Goal: Register for event/course

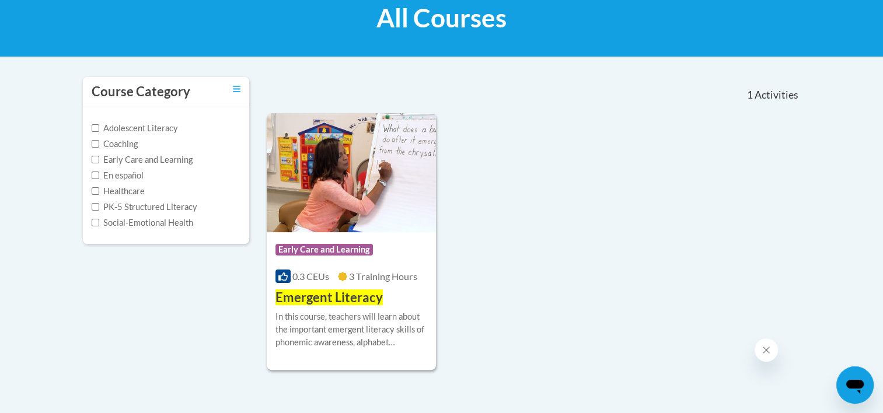
scroll to position [186, 0]
click at [303, 288] on div "Course Category: Early Care and Learning 0.3 CEUs 3 Training Hours COURSE Emerg…" at bounding box center [352, 269] width 170 height 75
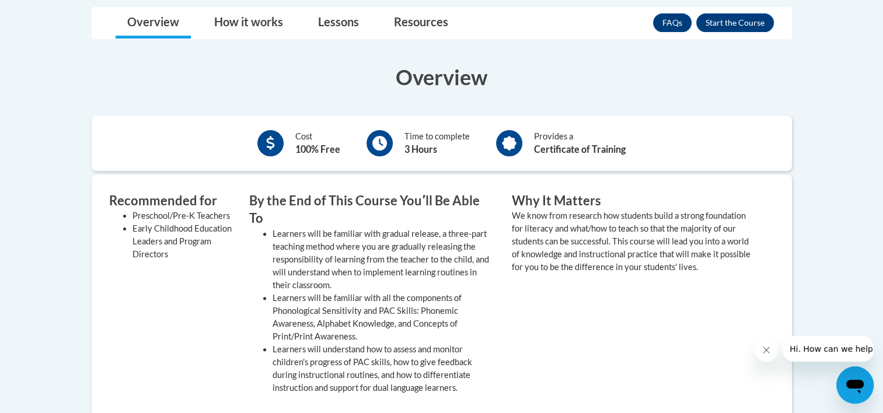
scroll to position [233, 0]
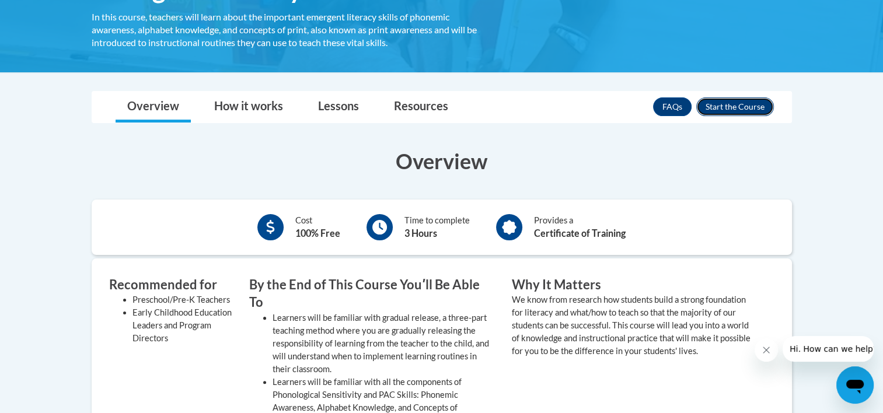
click at [719, 100] on button "Enroll" at bounding box center [735, 106] width 78 height 19
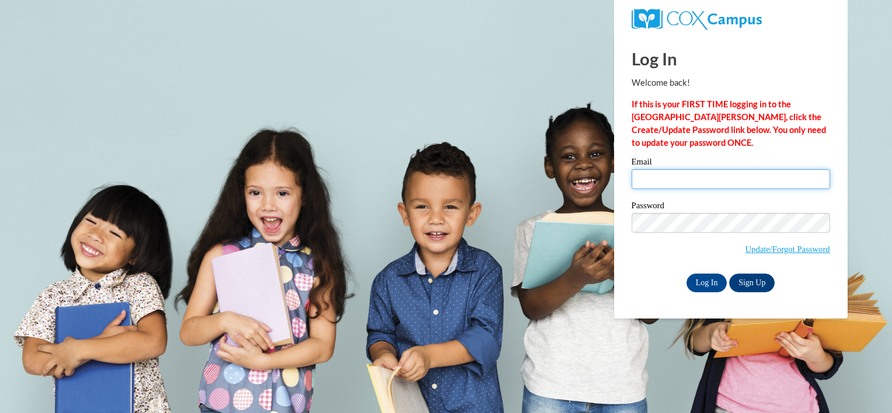
click at [668, 184] on input "Email" at bounding box center [730, 179] width 198 height 20
type input "dwsofield@yhc.edu"
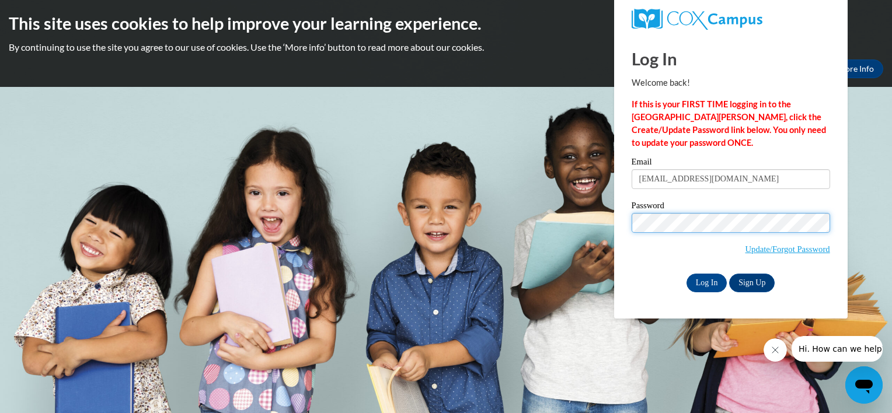
click at [686, 274] on input "Log In" at bounding box center [706, 283] width 41 height 19
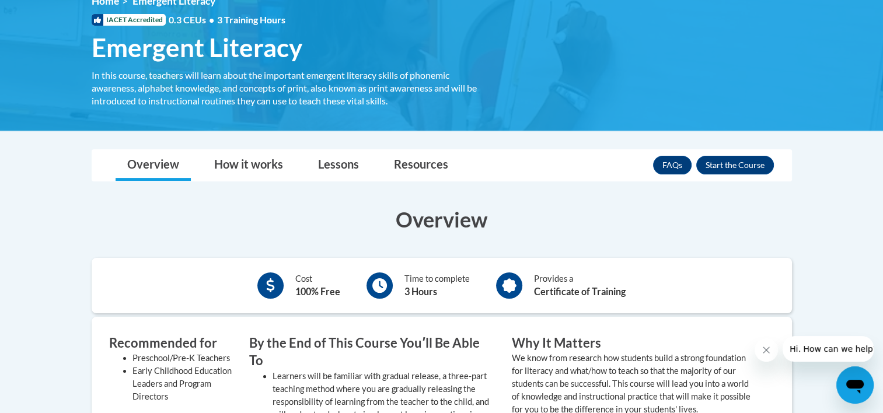
scroll to position [175, 0]
click at [352, 170] on link "Lessons" at bounding box center [338, 165] width 64 height 31
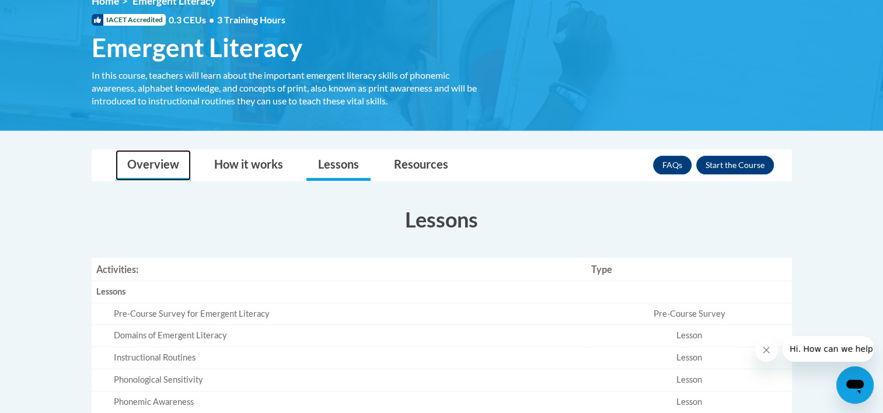
click at [165, 166] on link "Overview" at bounding box center [153, 165] width 75 height 31
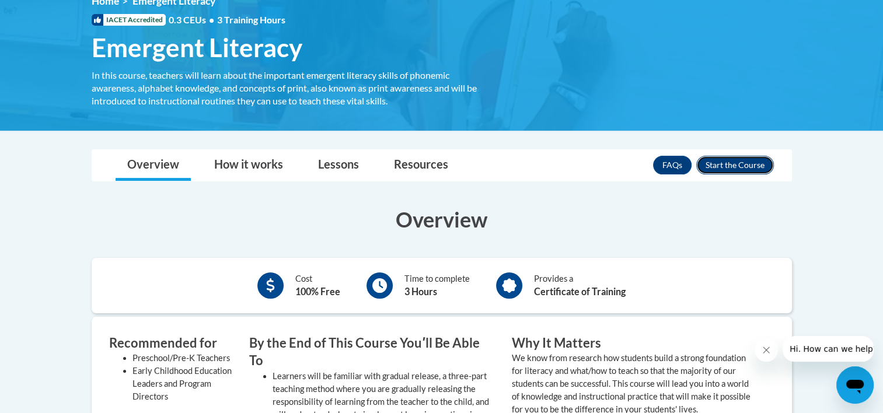
click at [738, 169] on button "Enroll" at bounding box center [735, 165] width 78 height 19
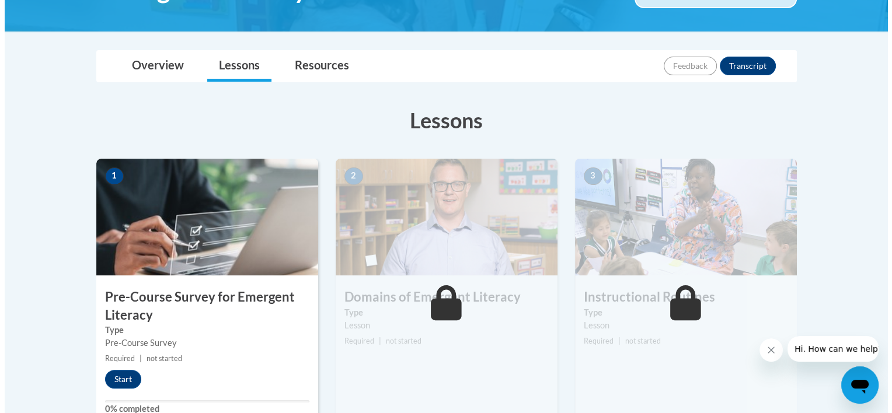
scroll to position [350, 0]
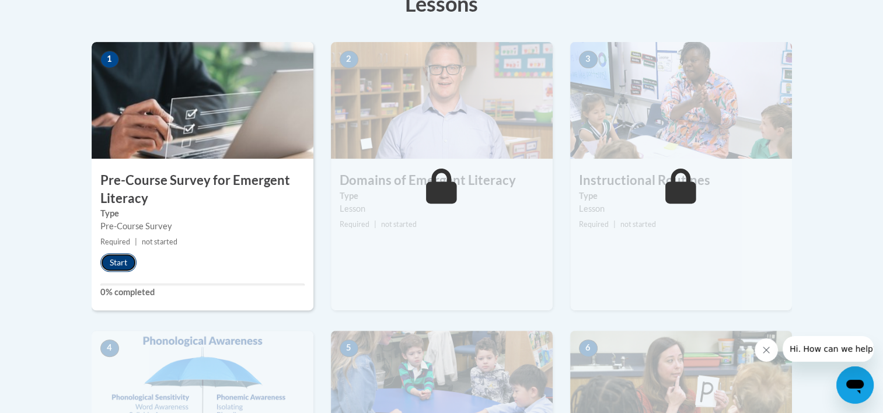
click at [113, 263] on button "Start" at bounding box center [118, 262] width 36 height 19
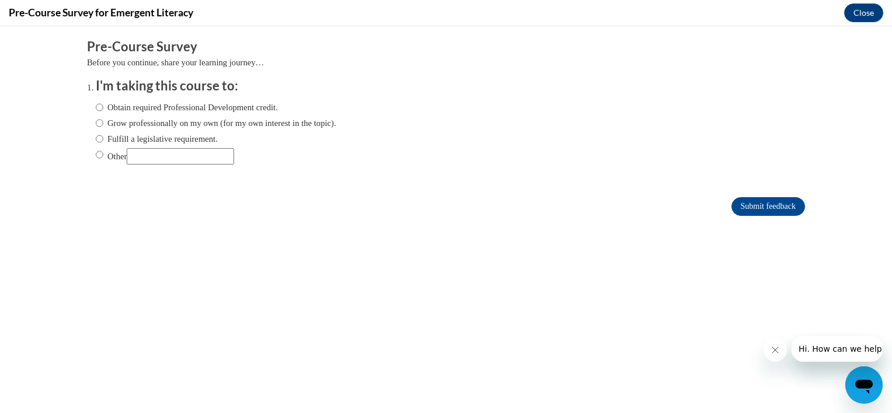
scroll to position [0, 0]
click at [96, 108] on input "Obtain required Professional Development credit." at bounding box center [100, 107] width 8 height 13
radio input "true"
click at [769, 203] on input "Submit feedback" at bounding box center [768, 206] width 74 height 19
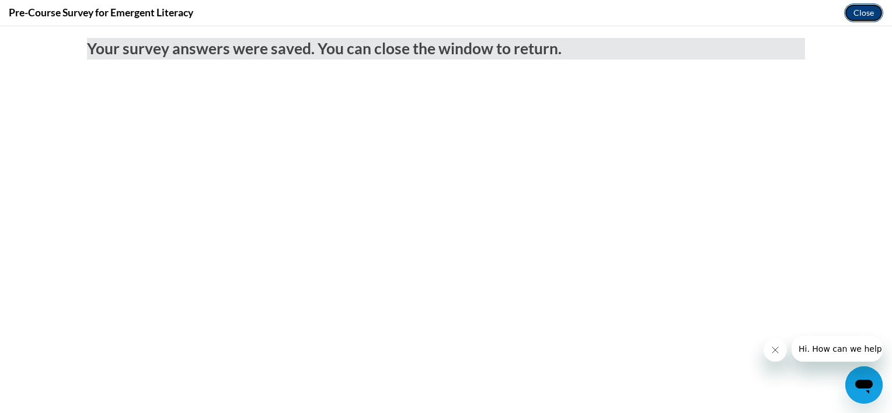
click at [868, 16] on button "Close" at bounding box center [863, 13] width 39 height 19
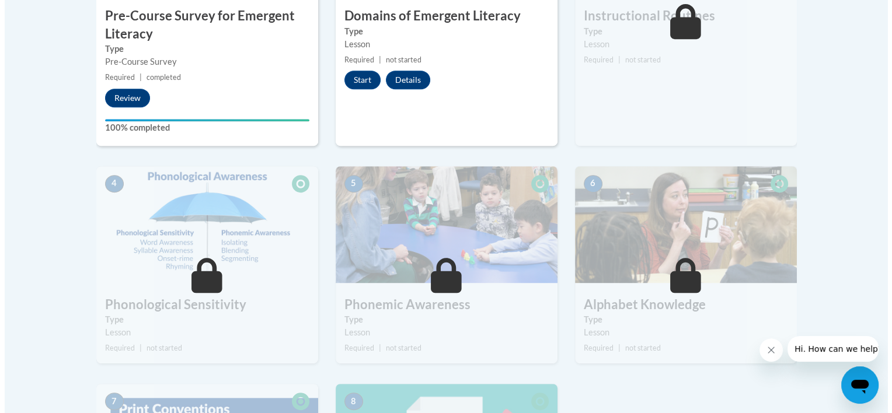
scroll to position [409, 0]
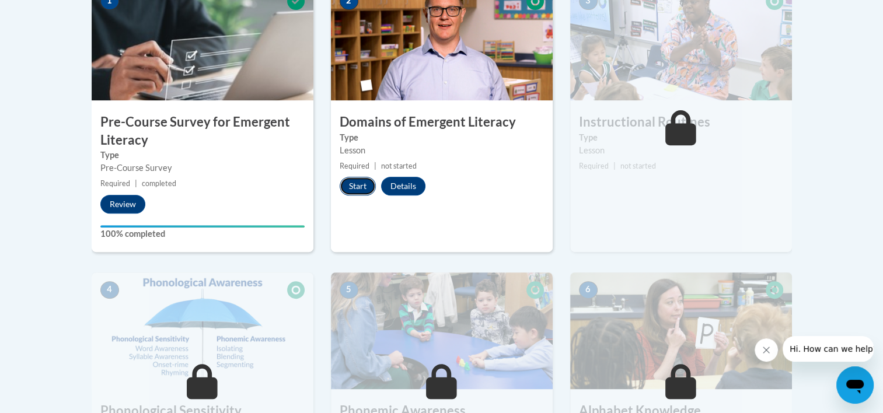
click at [362, 186] on button "Start" at bounding box center [358, 186] width 36 height 19
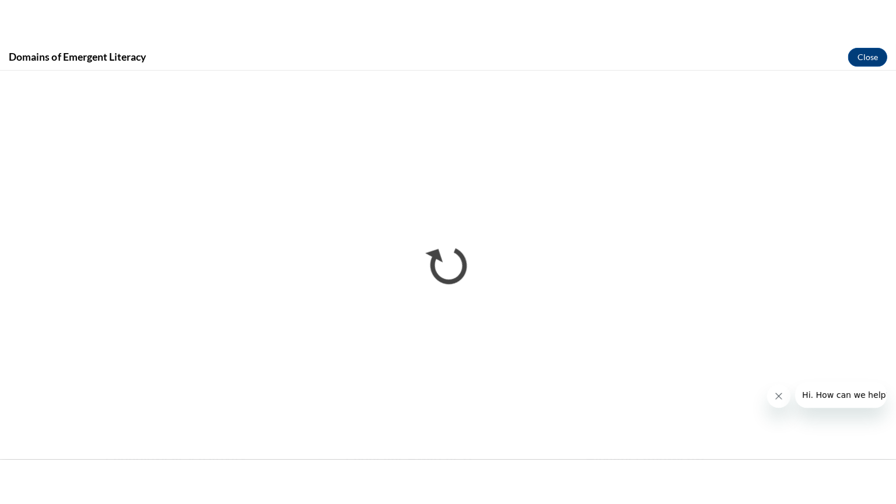
scroll to position [0, 0]
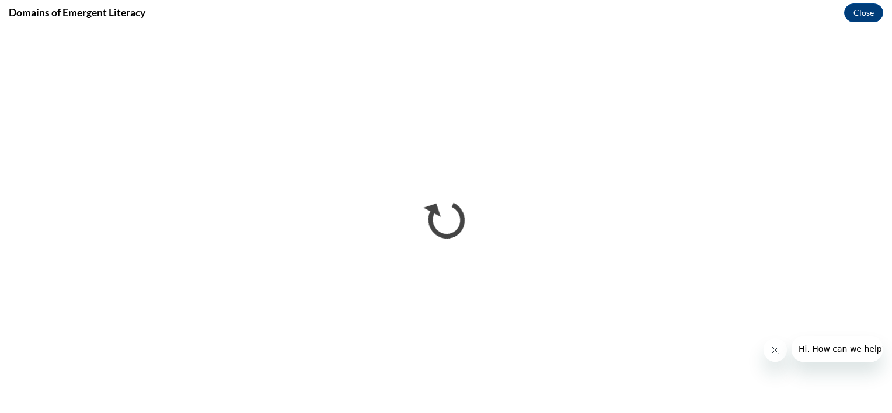
click at [767, 346] on button "Close message from company" at bounding box center [774, 350] width 23 height 23
